Goal: Task Accomplishment & Management: Use online tool/utility

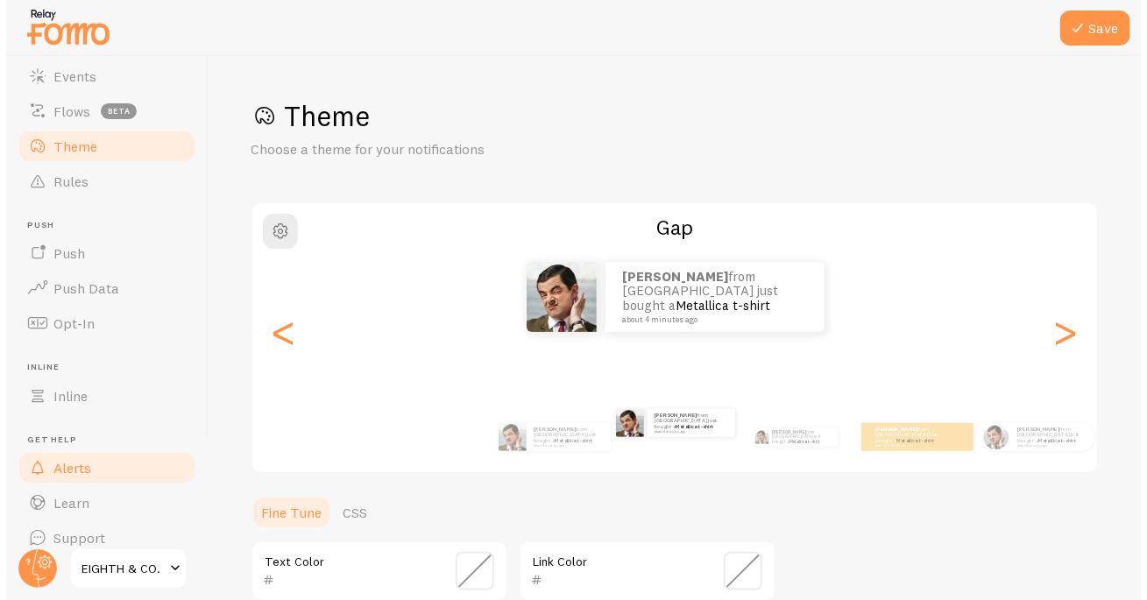
scroll to position [149, 0]
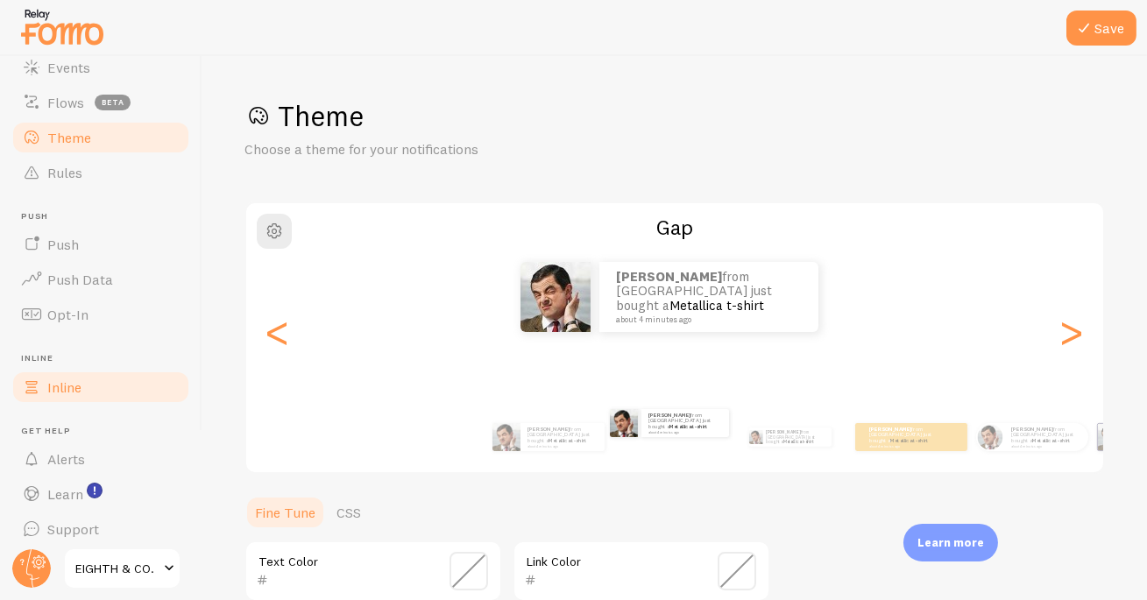
click at [74, 383] on span "Inline" at bounding box center [64, 387] width 34 height 18
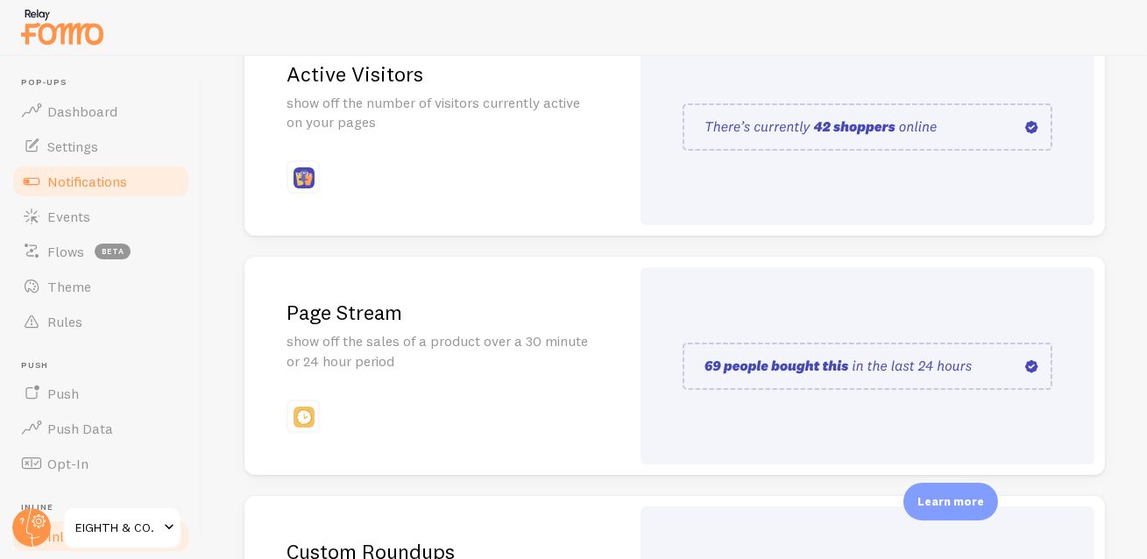
click at [96, 176] on span "Notifications" at bounding box center [87, 182] width 80 height 18
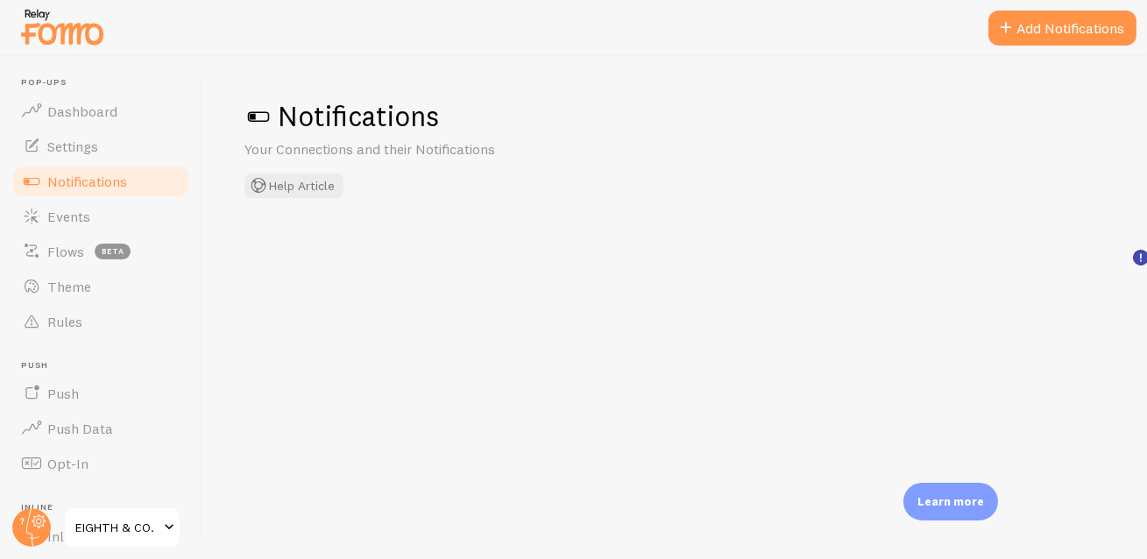
checkbox input "true"
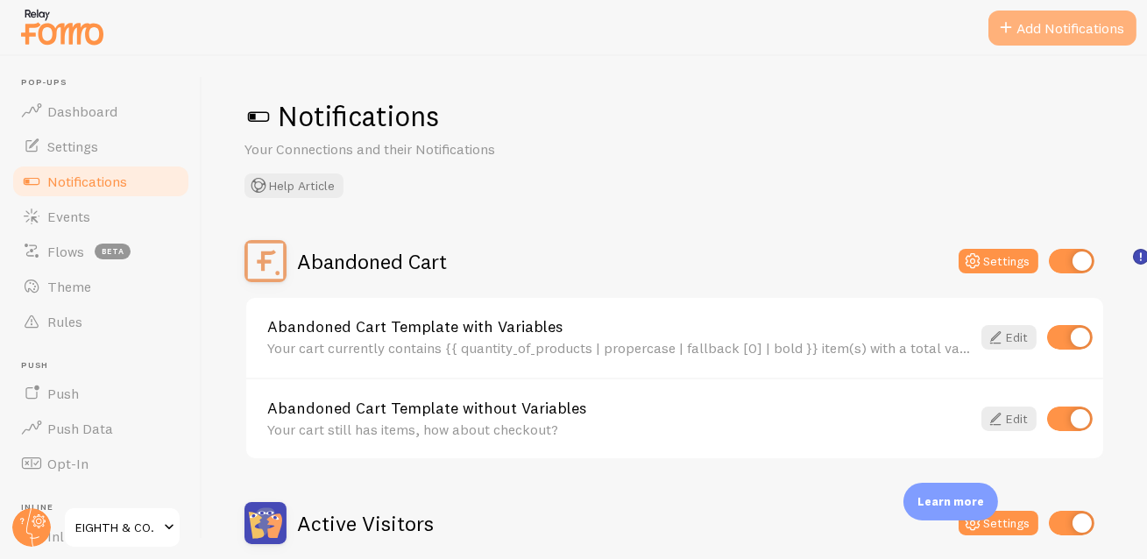
click at [1081, 27] on button "Add Notifications" at bounding box center [1062, 28] width 148 height 35
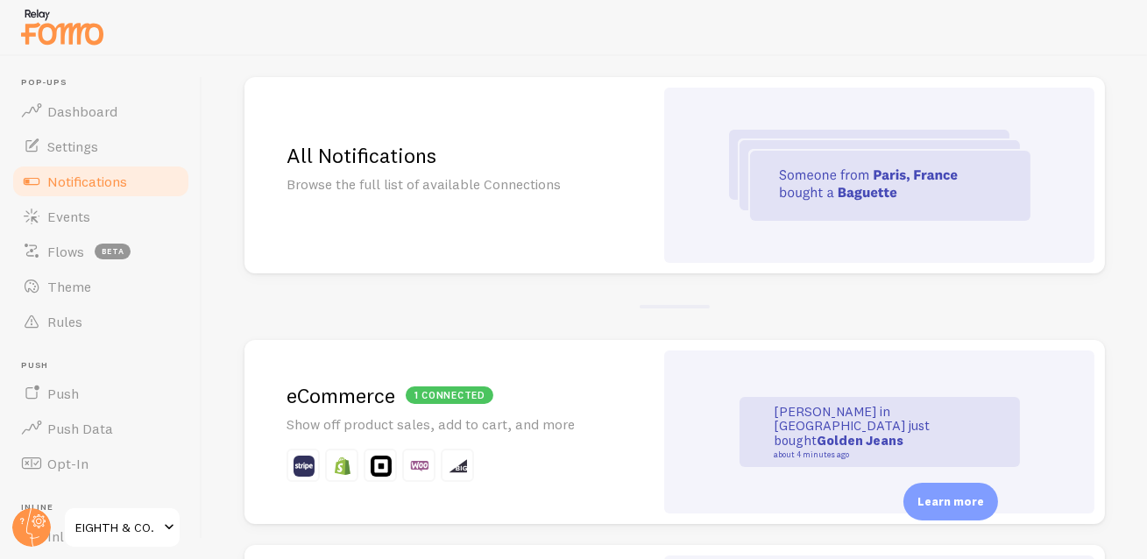
scroll to position [148, 0]
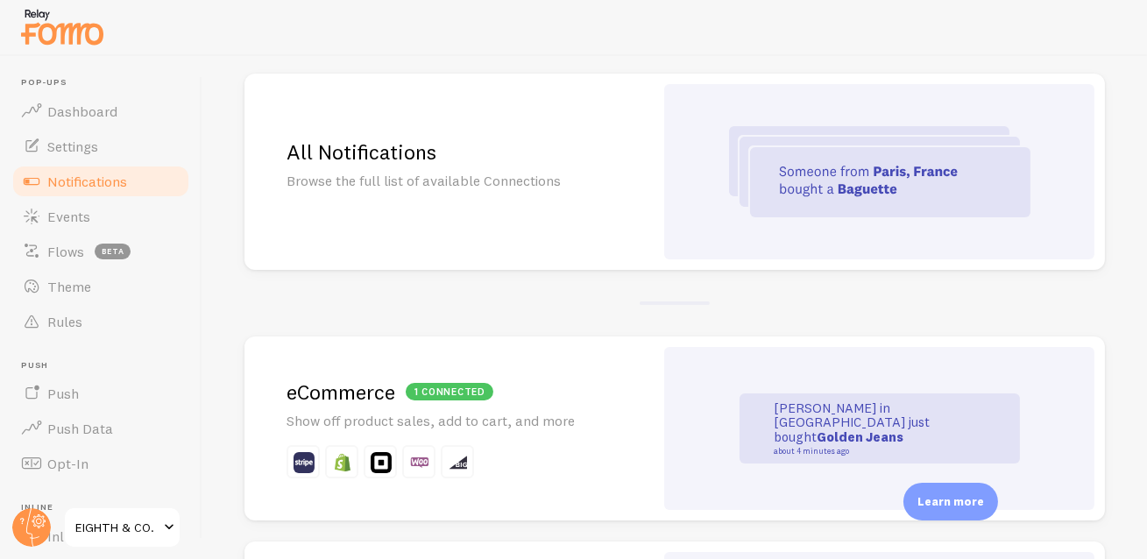
click at [456, 174] on p "Browse the full list of available Connections" at bounding box center [448, 181] width 325 height 20
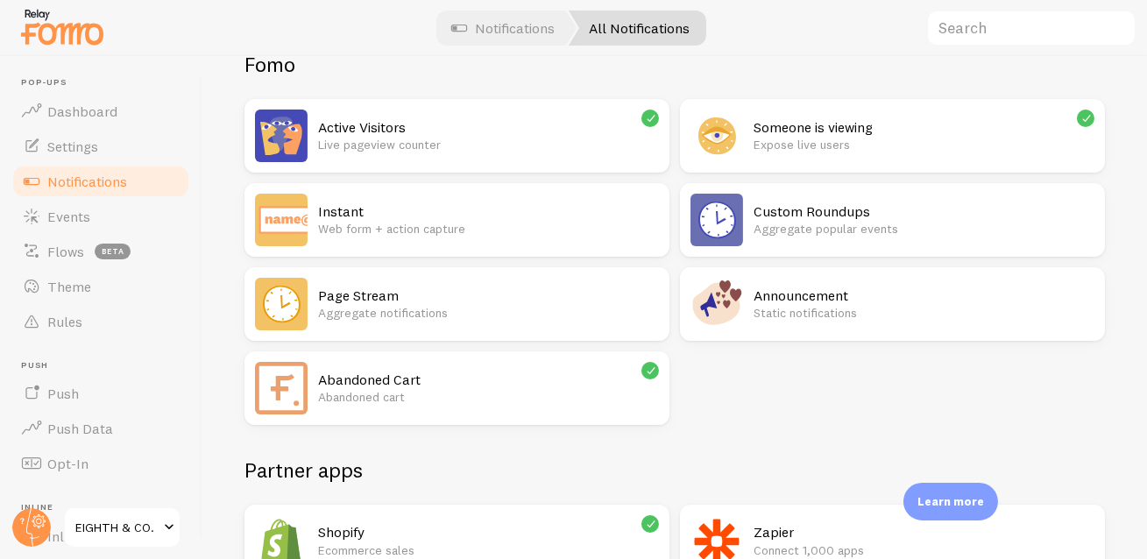
scroll to position [152, 0]
click at [378, 315] on p "Aggregate notifications" at bounding box center [488, 312] width 341 height 18
